Goal: Navigation & Orientation: Find specific page/section

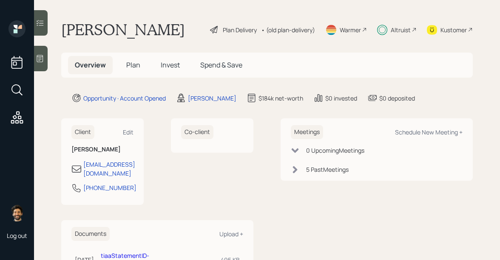
click at [399, 31] on div "Altruist" at bounding box center [400, 29] width 20 height 9
click at [402, 30] on div "Altruist" at bounding box center [400, 29] width 20 height 9
